Goal: Task Accomplishment & Management: Manage account settings

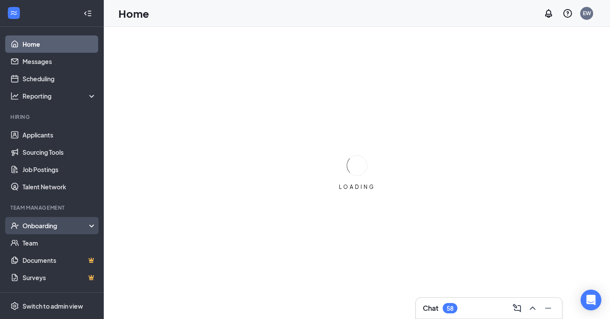
click at [43, 222] on div "Onboarding" at bounding box center [55, 225] width 67 height 9
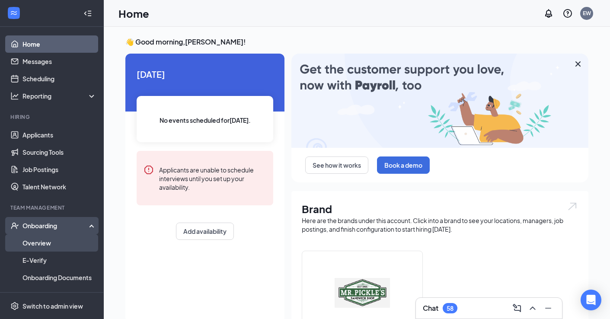
click at [42, 244] on link "Overview" at bounding box center [59, 242] width 74 height 17
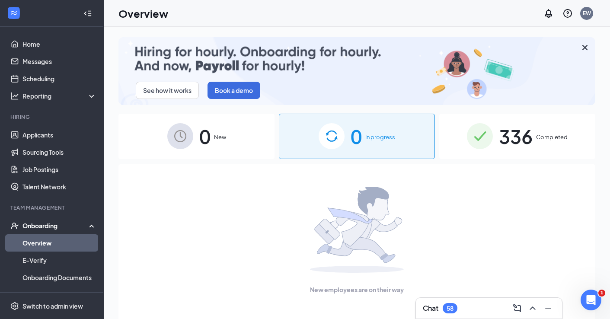
click at [524, 144] on span "336" at bounding box center [516, 136] width 34 height 30
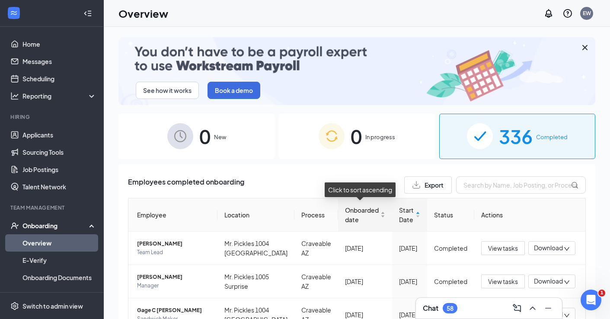
click at [380, 216] on div "Onboarded date" at bounding box center [365, 214] width 40 height 19
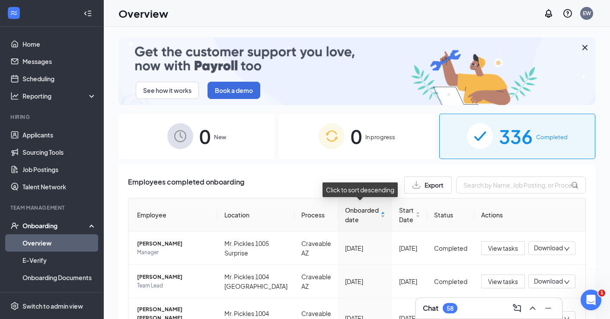
click at [380, 216] on div "Onboarded date" at bounding box center [365, 214] width 40 height 19
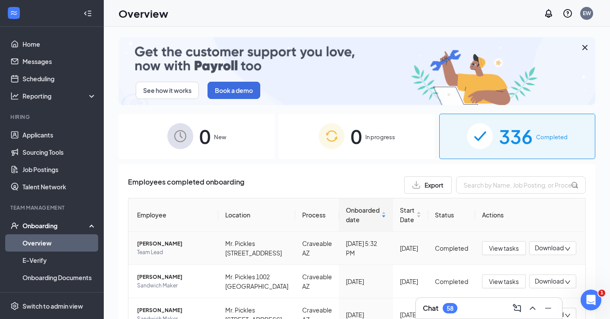
click at [539, 252] on span "Download" at bounding box center [548, 247] width 29 height 9
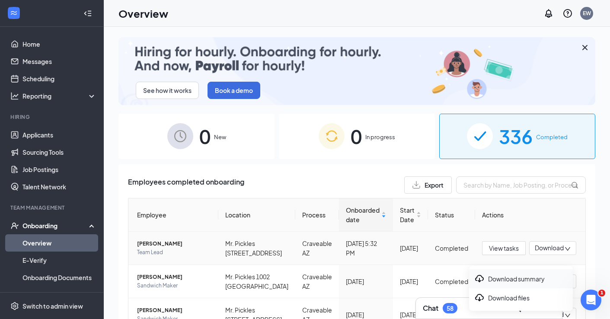
click at [515, 278] on div "Download summary" at bounding box center [520, 278] width 93 height 10
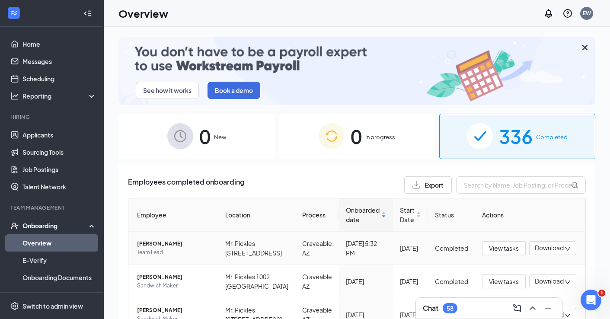
click at [566, 252] on icon "down" at bounding box center [567, 249] width 6 height 6
click at [527, 294] on div "Download files" at bounding box center [520, 297] width 93 height 10
